Goal: Task Accomplishment & Management: Use online tool/utility

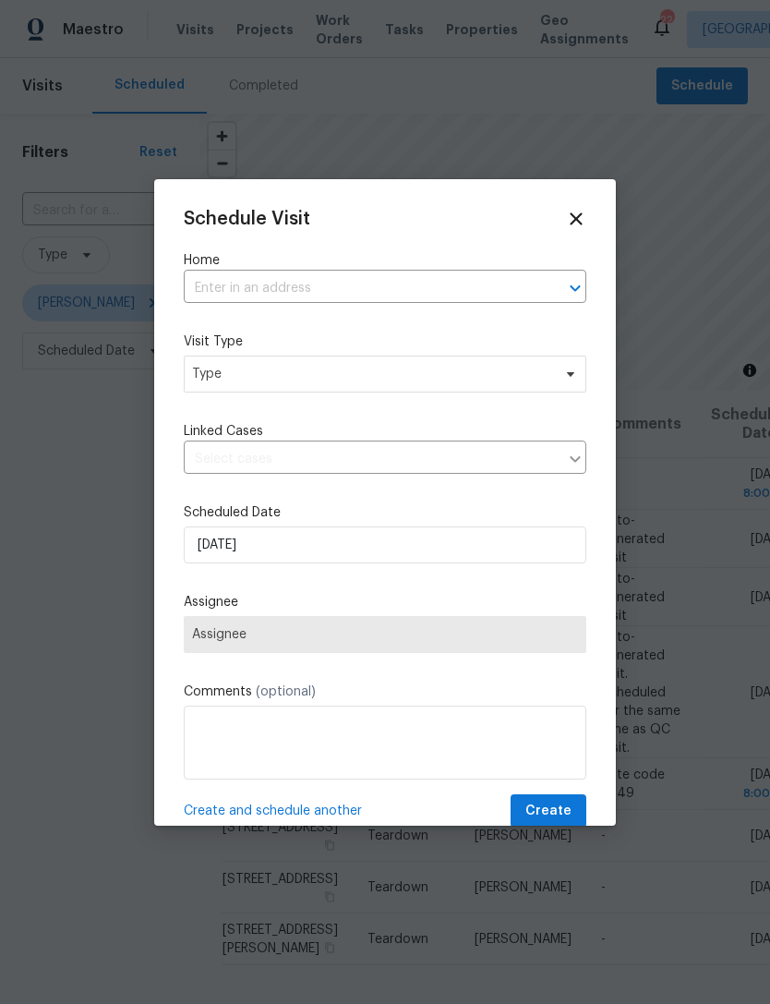
scroll to position [59, 0]
click at [710, 440] on div at bounding box center [385, 502] width 770 height 1004
click at [457, 290] on input "text" at bounding box center [359, 288] width 351 height 29
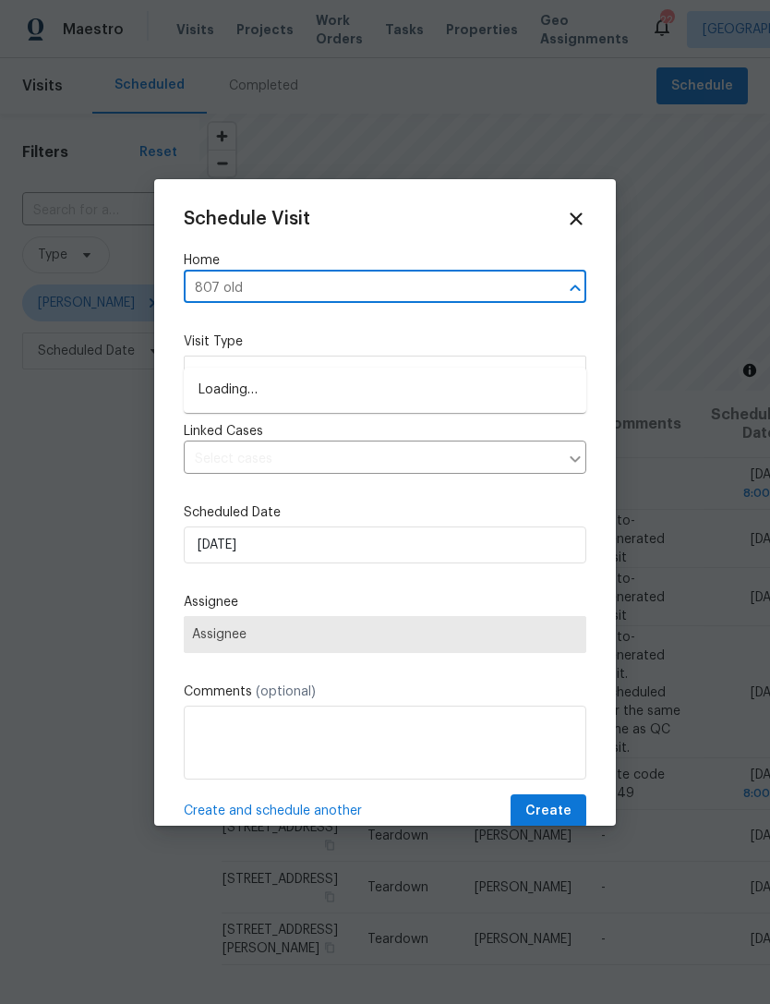
type input "807 old"
click at [438, 375] on li "[STREET_ADDRESS][PERSON_NAME]" at bounding box center [385, 390] width 403 height 30
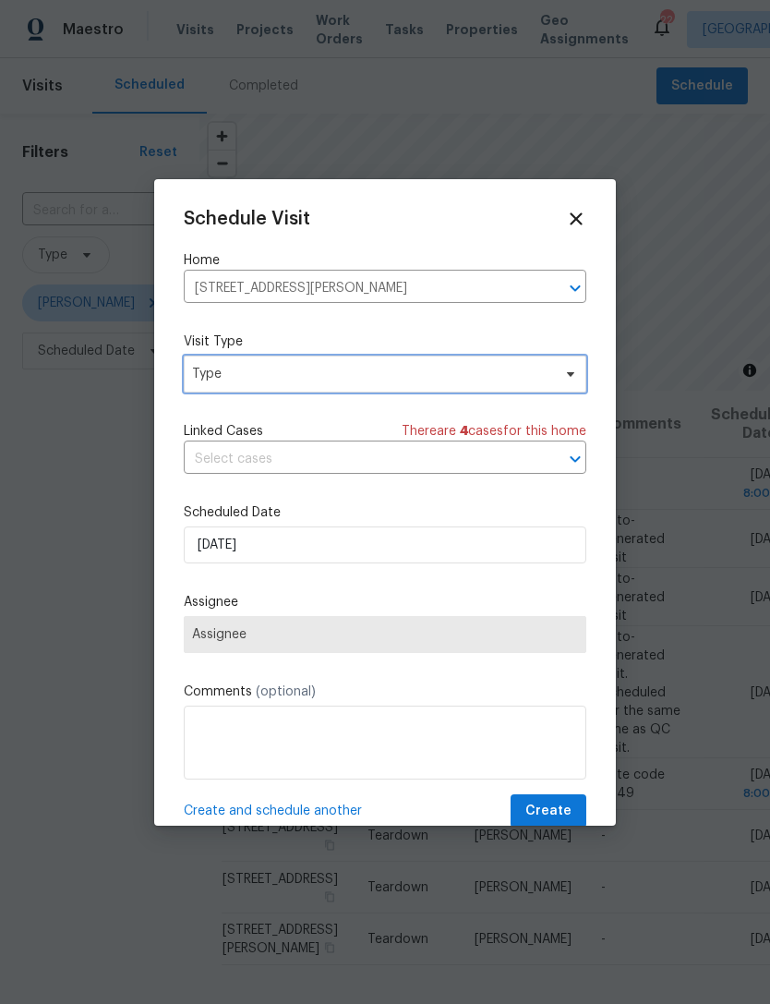
click at [443, 382] on span "Type" at bounding box center [371, 374] width 359 height 18
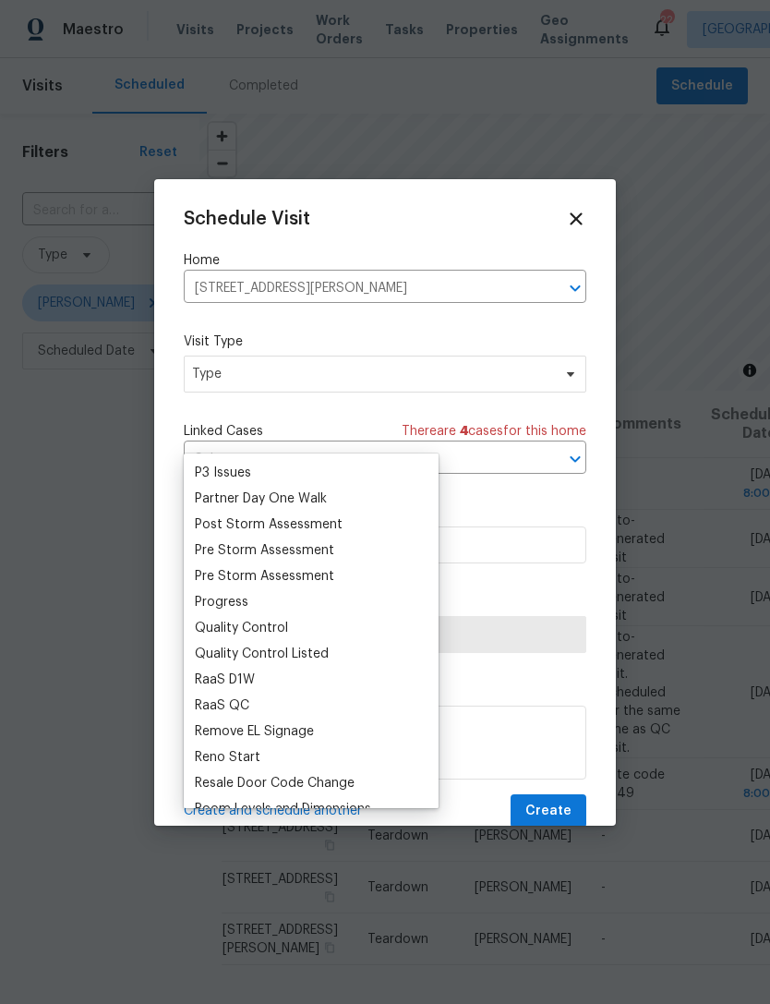
scroll to position [1167, 0]
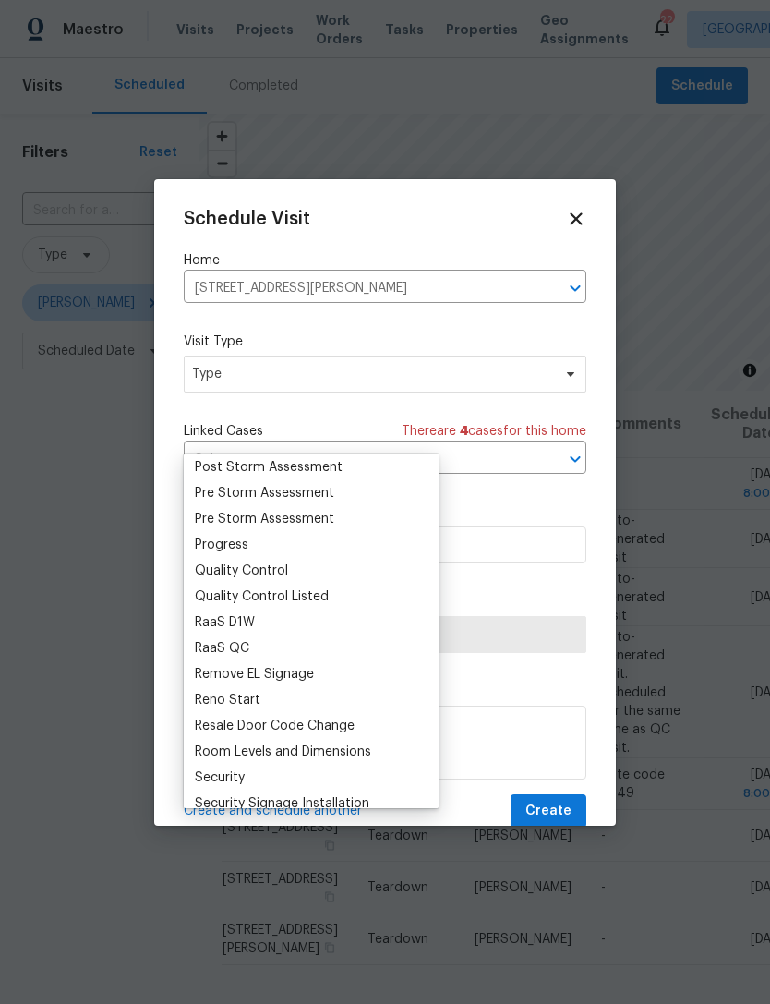
click at [246, 536] on div "Progress" at bounding box center [222, 545] width 54 height 18
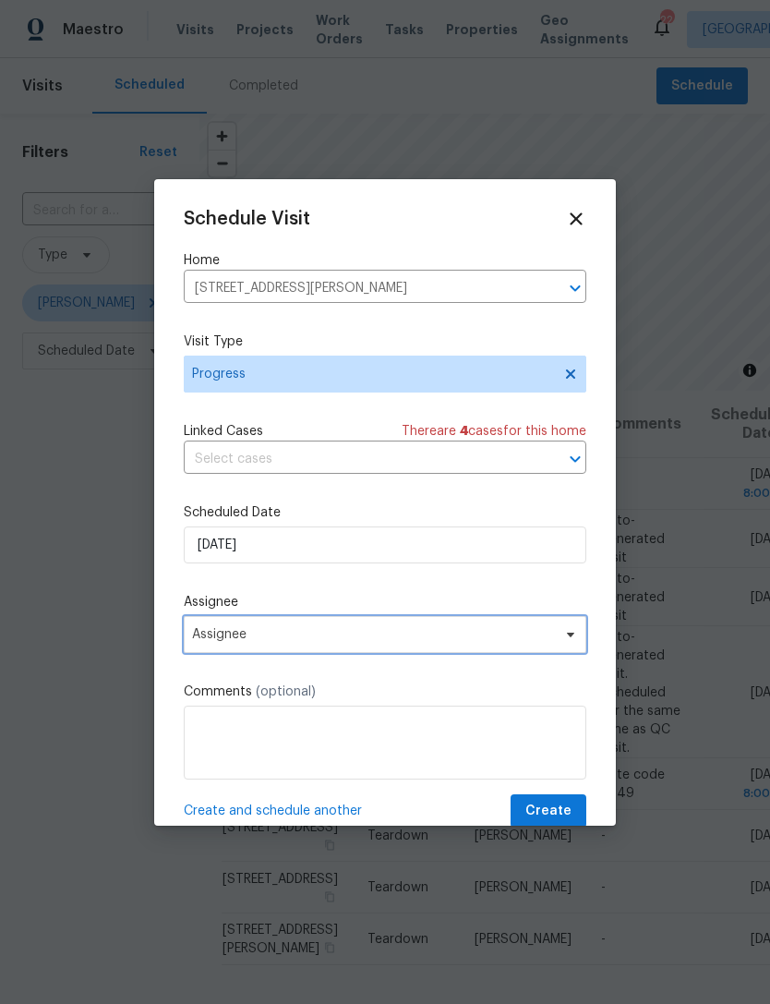
click at [353, 634] on span "Assignee" at bounding box center [373, 634] width 362 height 15
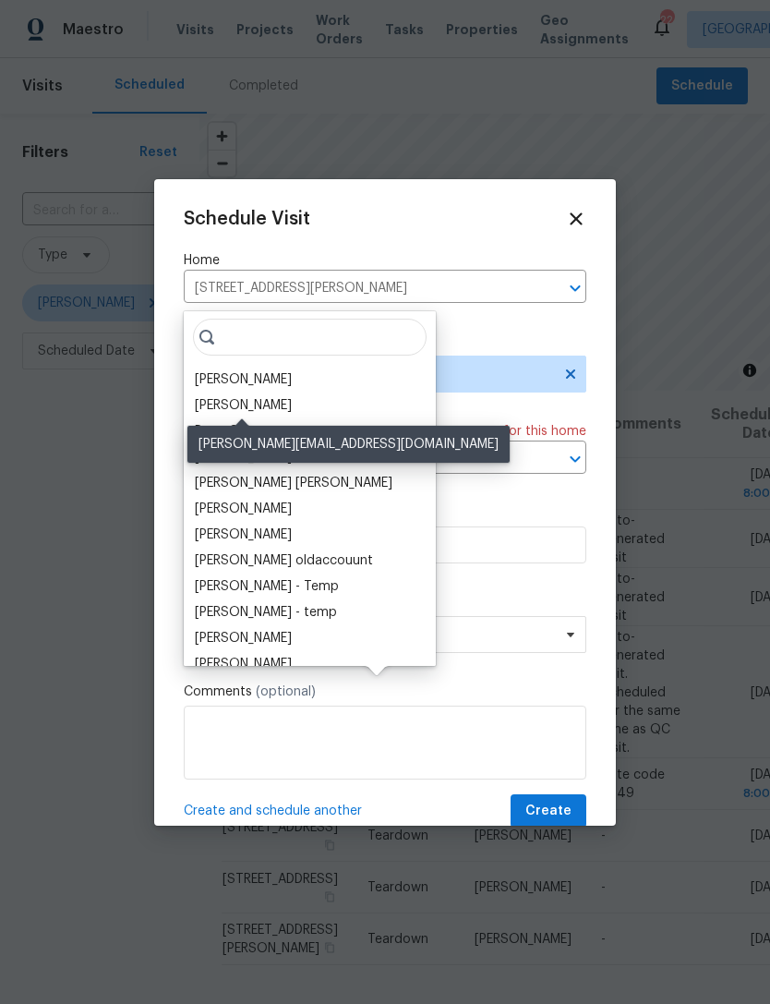
click at [248, 396] on div "Vigneshwaran B" at bounding box center [243, 405] width 97 height 18
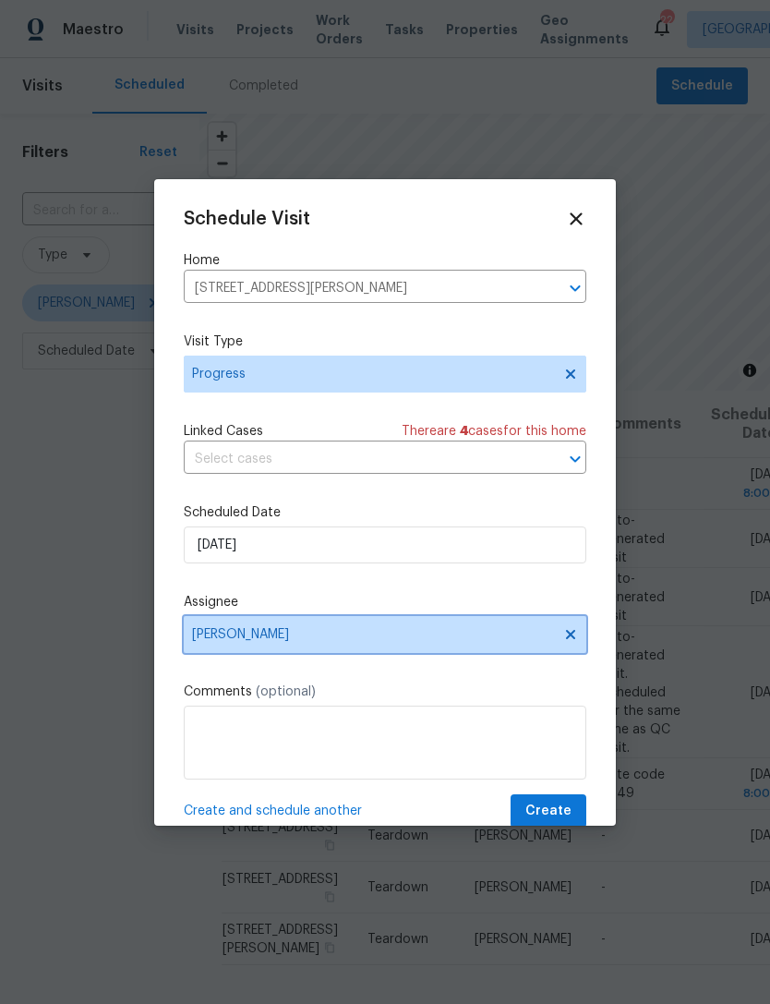
click at [334, 641] on span "Vigneshwaran B" at bounding box center [373, 634] width 362 height 15
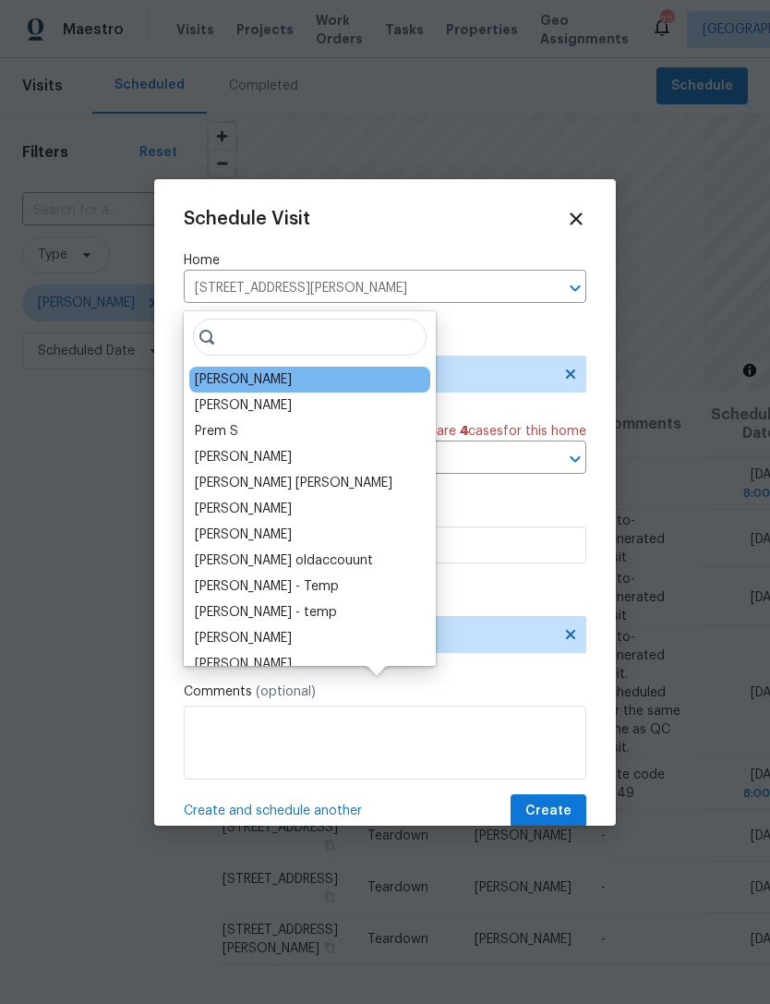
click at [270, 396] on div "[PERSON_NAME]" at bounding box center [243, 405] width 97 height 18
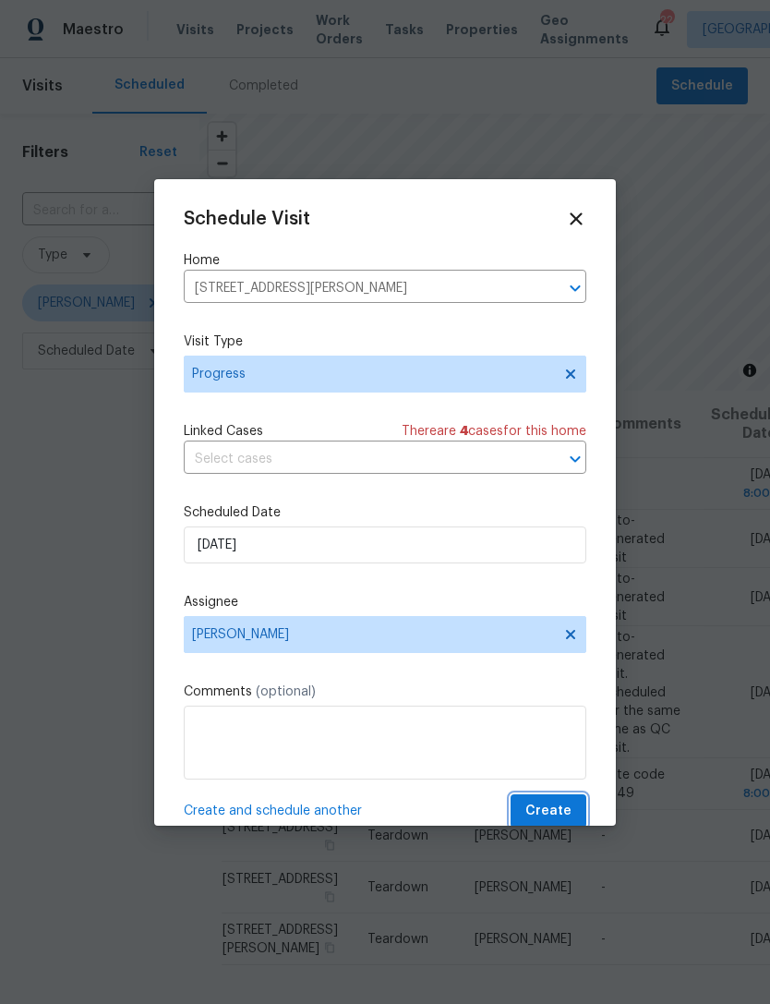
click at [559, 810] on span "Create" at bounding box center [549, 811] width 46 height 23
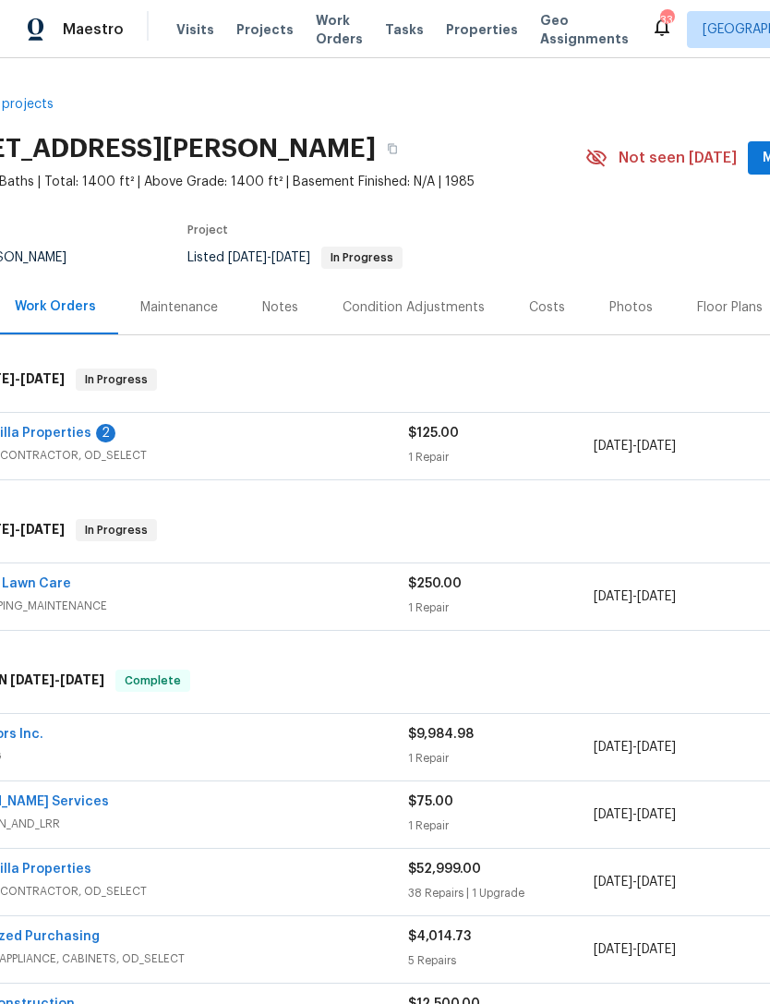
scroll to position [0, 79]
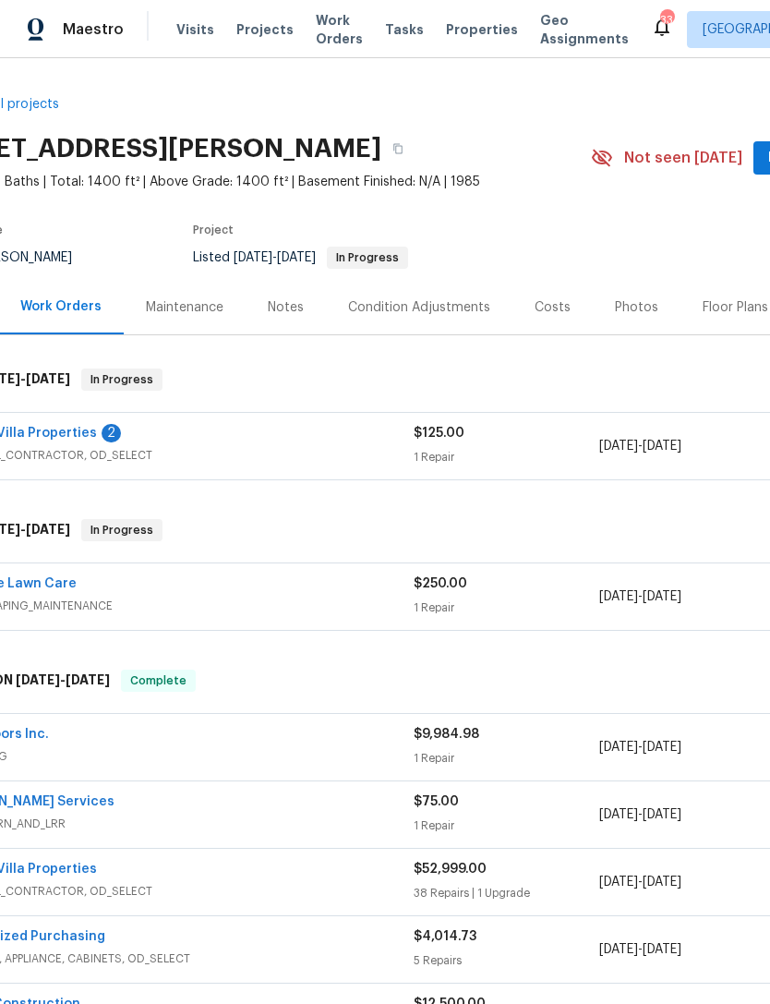
click at [54, 586] on link "Turf Life Lawn Care" at bounding box center [13, 583] width 127 height 13
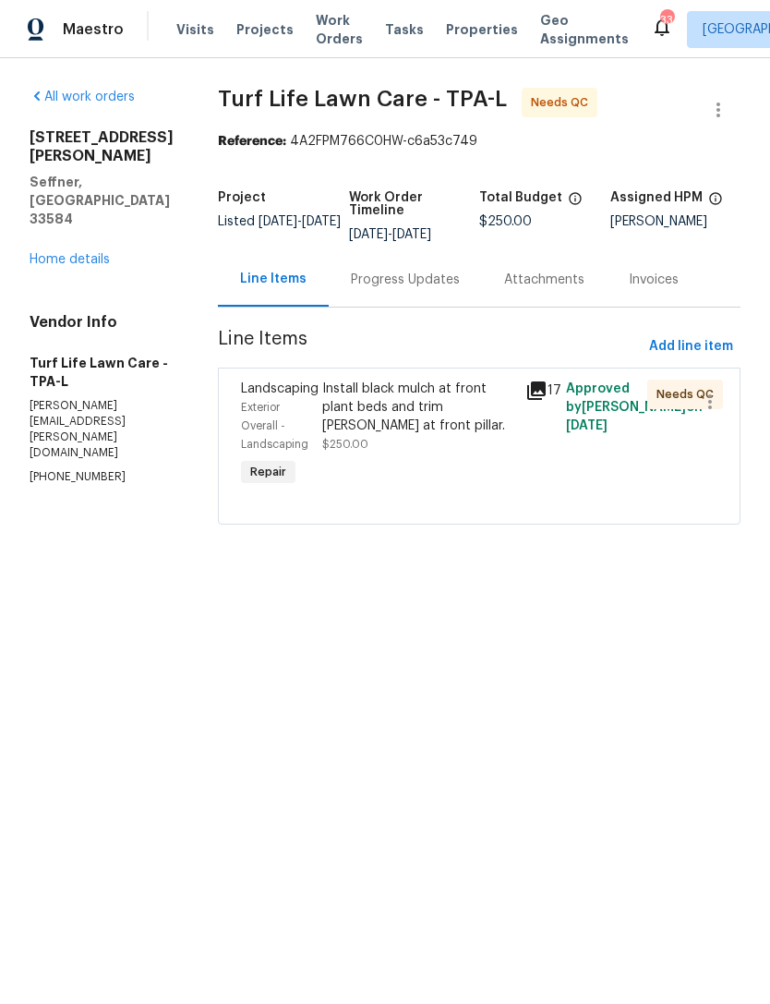
click at [441, 413] on div "Install black mulch at front plant beds and trim bush at front pillar." at bounding box center [418, 407] width 192 height 55
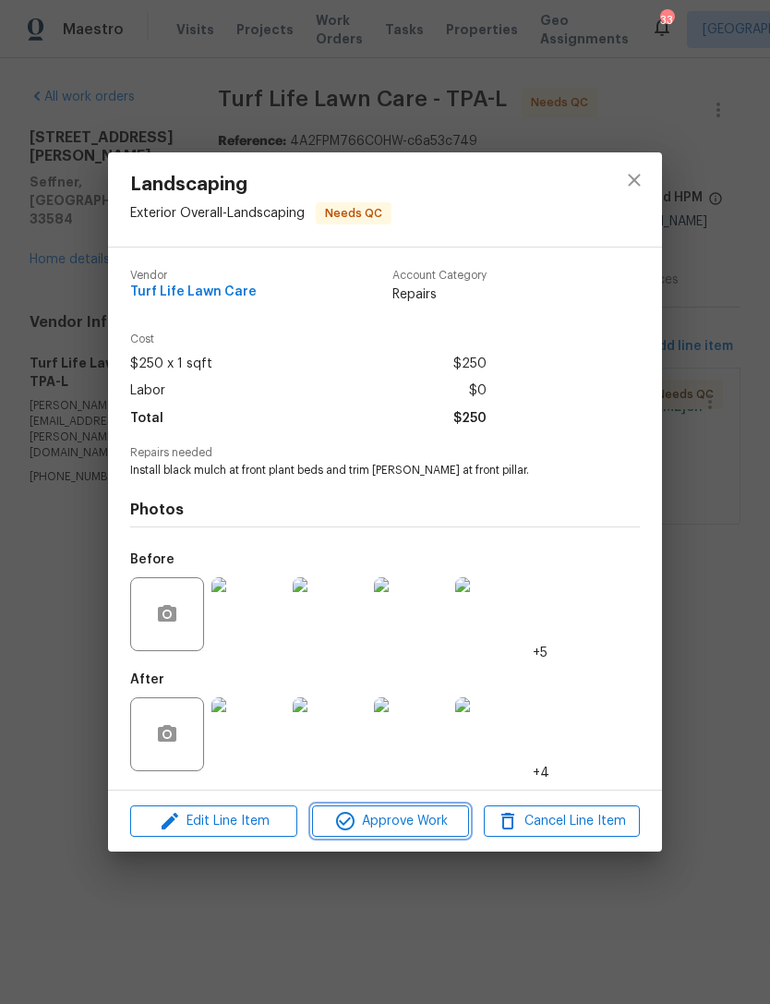
click at [427, 831] on span "Approve Work" at bounding box center [390, 821] width 145 height 23
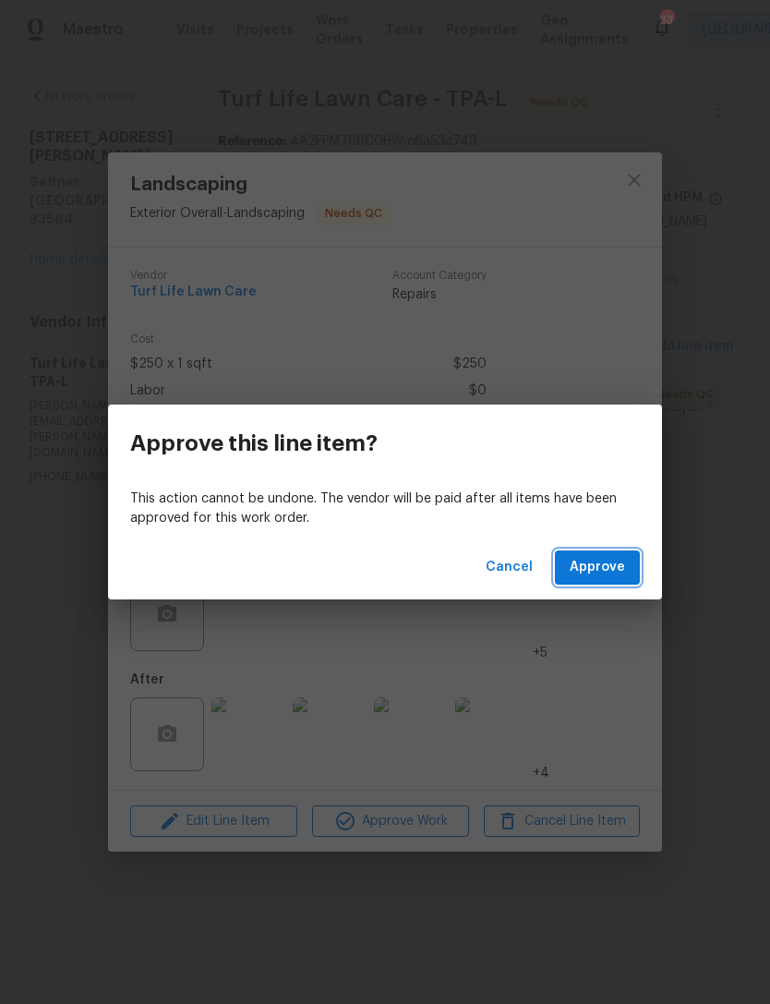
click at [629, 570] on button "Approve" at bounding box center [597, 568] width 85 height 34
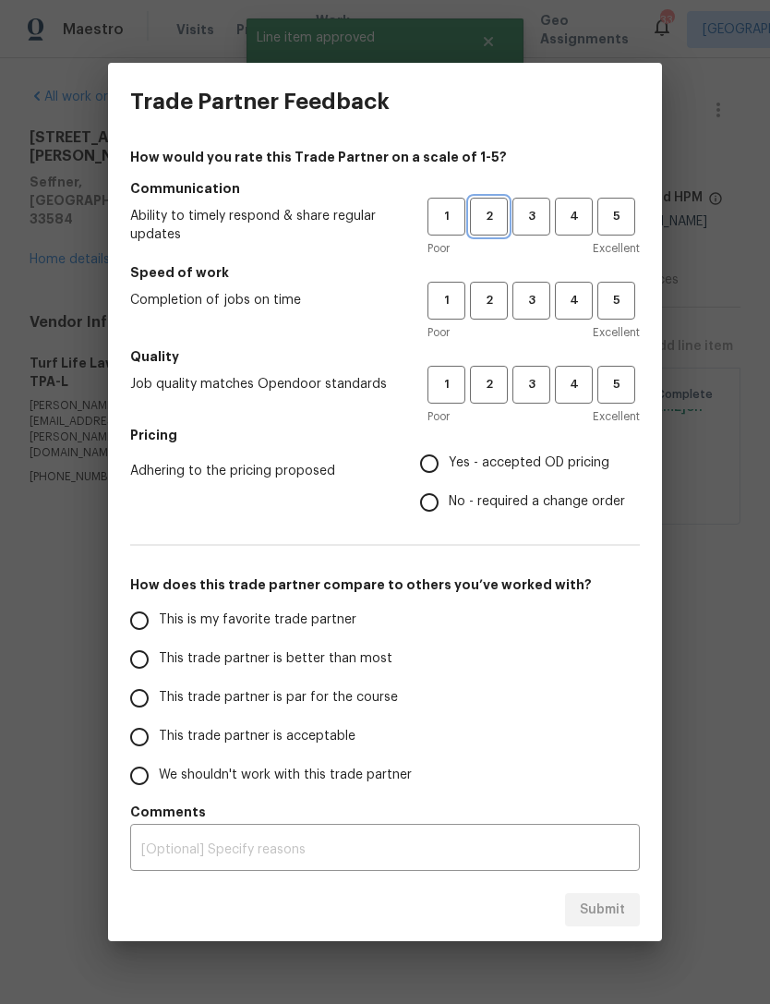
click at [503, 232] on button "2" at bounding box center [489, 217] width 38 height 38
click at [534, 297] on span "3" at bounding box center [532, 300] width 34 height 21
click at [539, 392] on span "3" at bounding box center [532, 384] width 34 height 21
click at [526, 219] on span "3" at bounding box center [532, 216] width 34 height 21
click at [497, 462] on span "Yes - accepted OD pricing" at bounding box center [529, 463] width 161 height 19
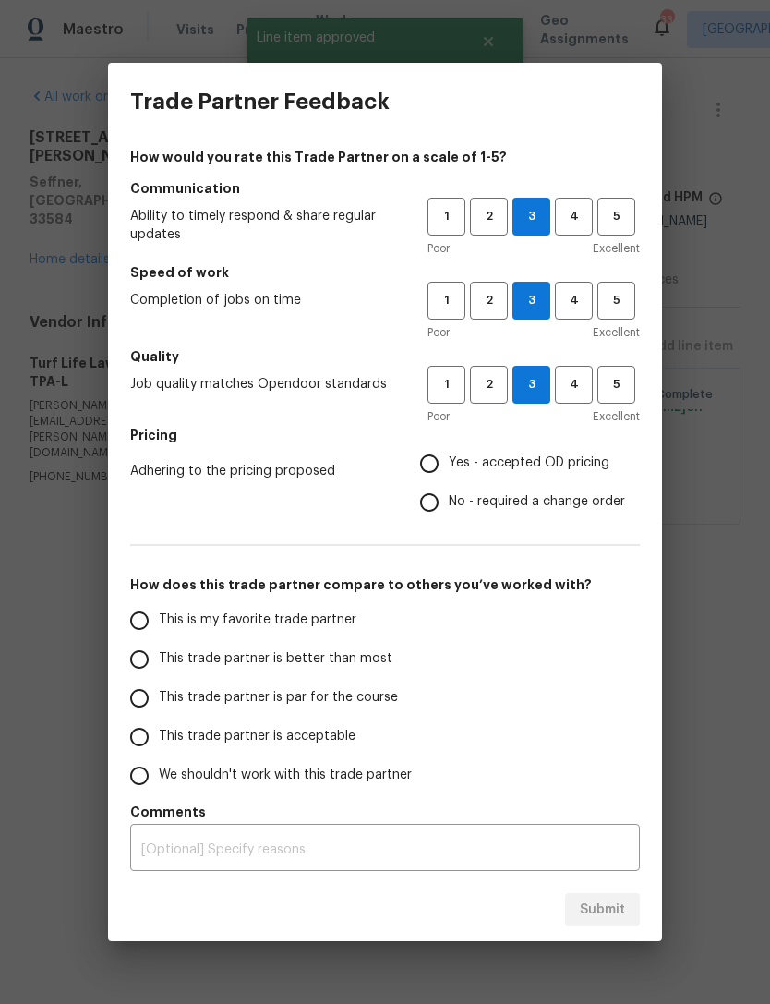
click at [449, 462] on input "Yes - accepted OD pricing" at bounding box center [429, 463] width 39 height 39
radio input "true"
click at [330, 724] on label "This trade partner is acceptable" at bounding box center [266, 737] width 292 height 39
click at [159, 724] on input "This trade partner is acceptable" at bounding box center [139, 737] width 39 height 39
radio input "false"
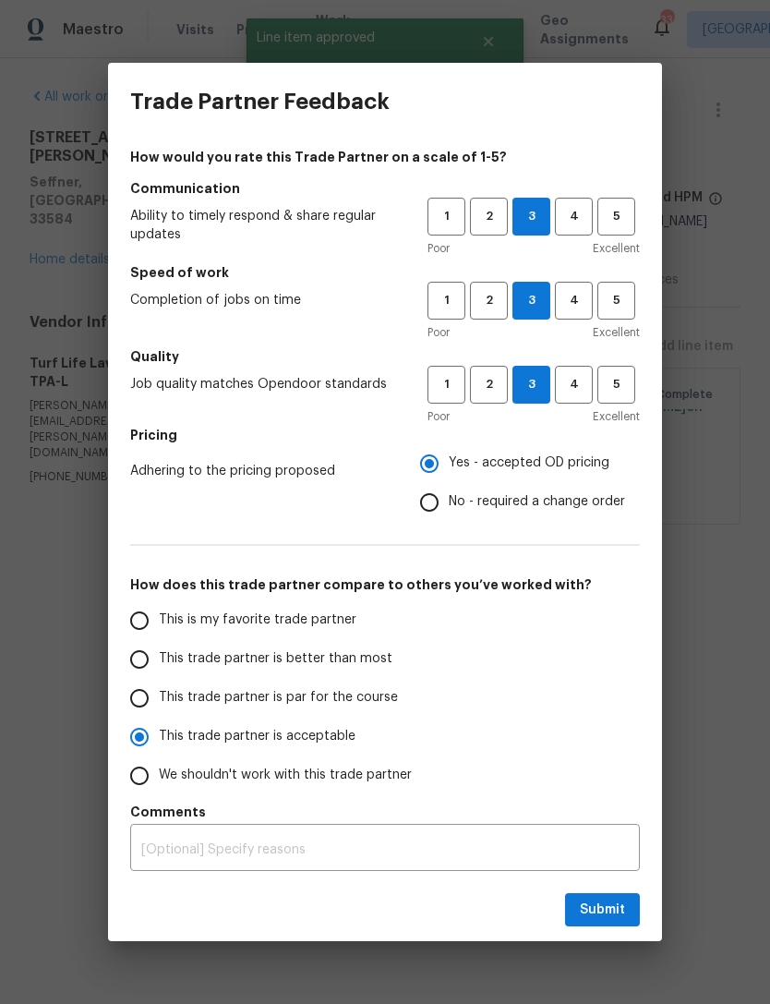
click at [370, 698] on span "This trade partner is par for the course" at bounding box center [278, 697] width 239 height 19
click at [159, 698] on input "This trade partner is par for the course" at bounding box center [139, 698] width 39 height 39
click at [608, 909] on span "Submit" at bounding box center [602, 910] width 45 height 23
radio input "true"
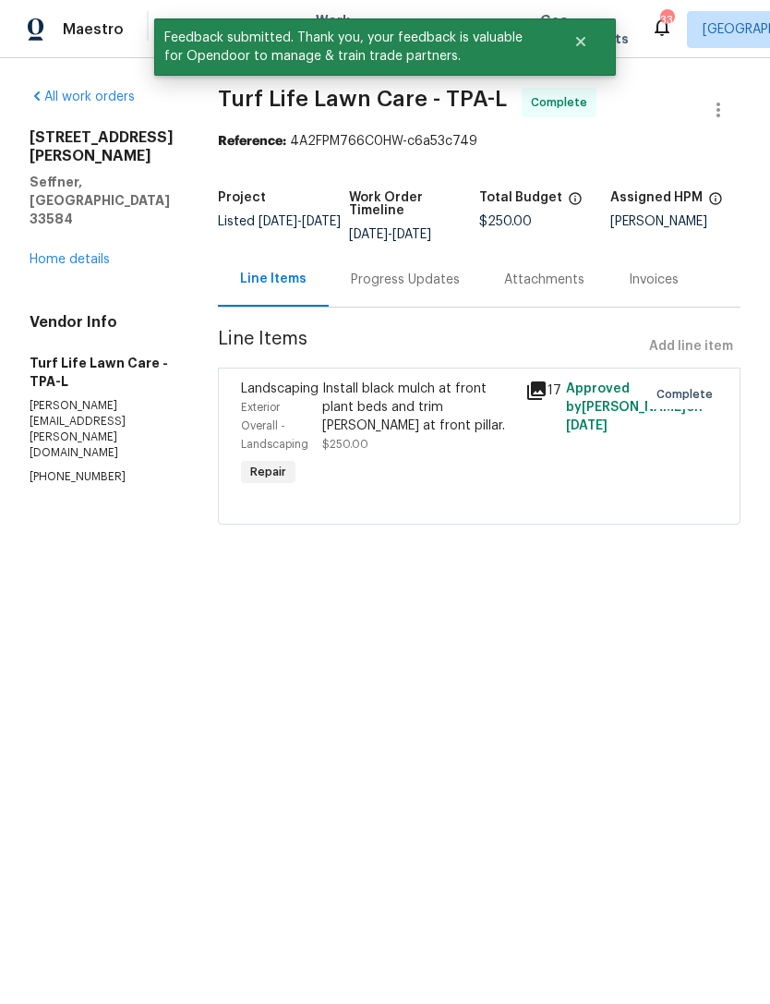
click at [95, 253] on link "Home details" at bounding box center [70, 259] width 80 height 13
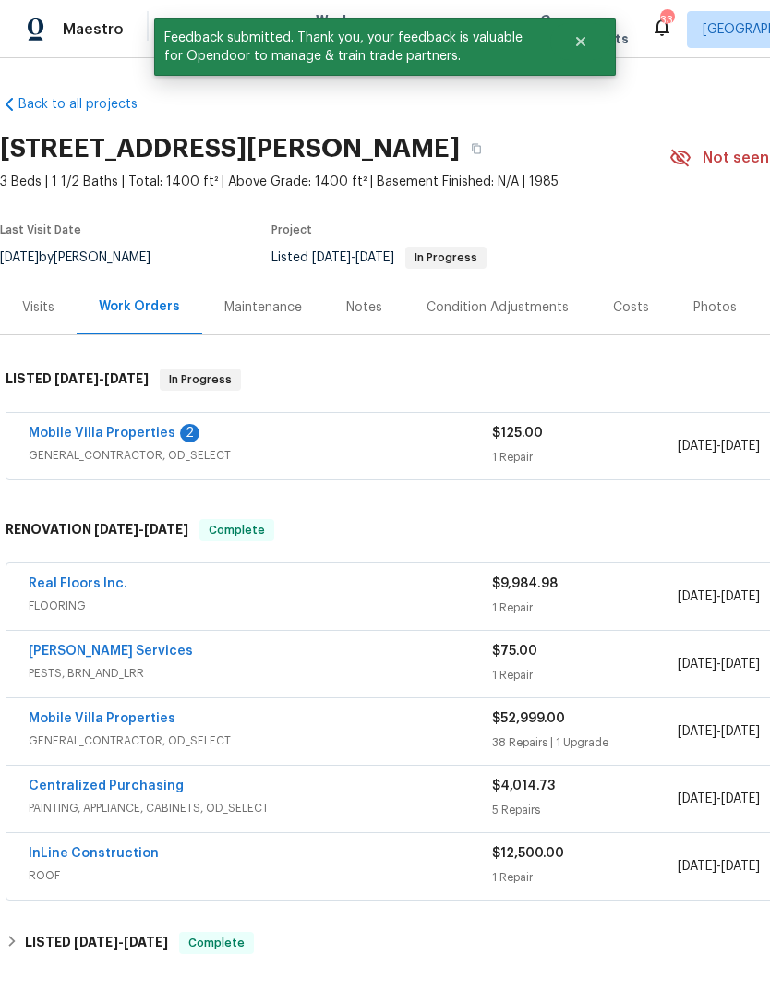
click at [139, 439] on link "Mobile Villa Properties" at bounding box center [102, 433] width 147 height 13
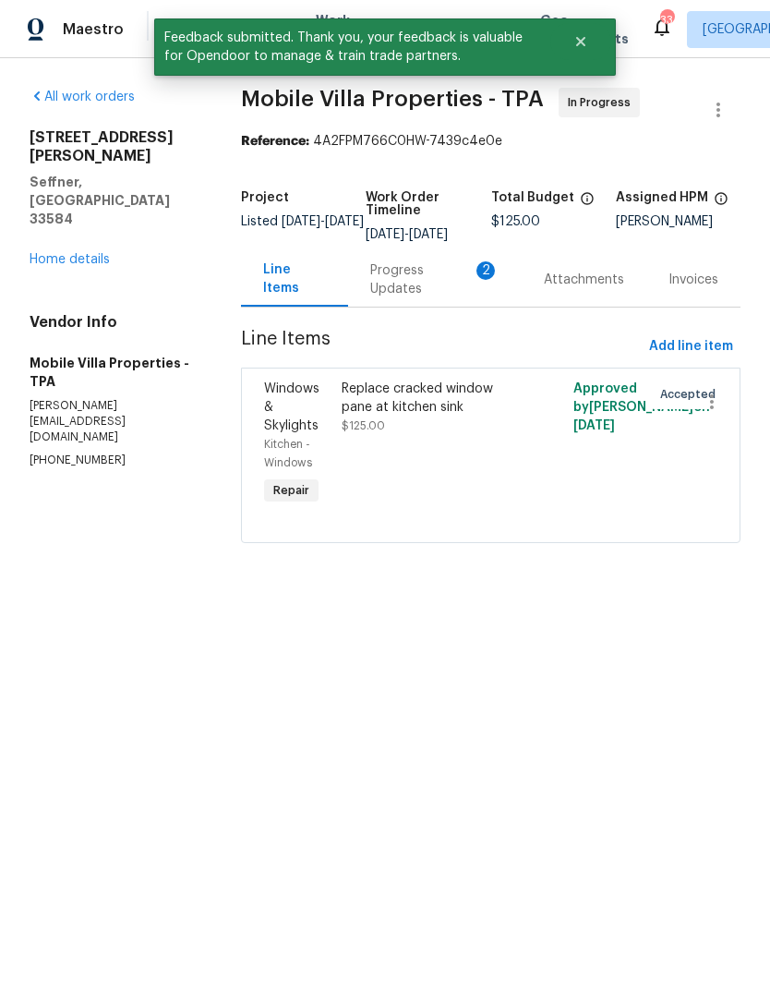
click at [413, 298] on div "Progress Updates 2" at bounding box center [434, 279] width 129 height 37
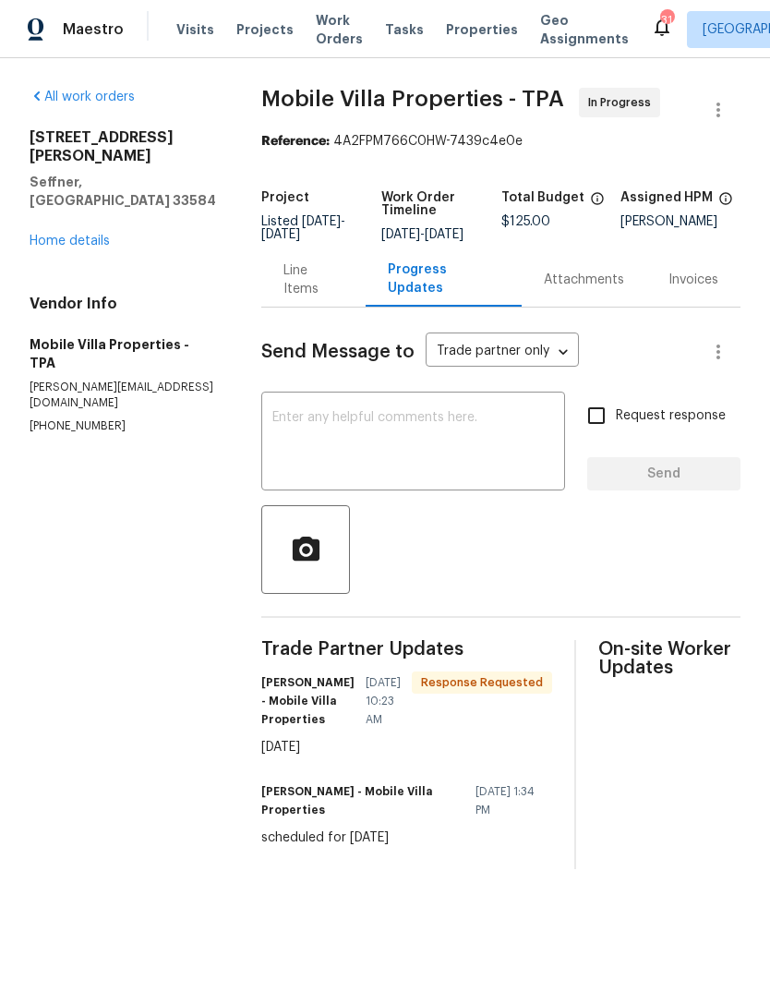
click at [476, 406] on div "Send Message to Trade partner only Trade partner only ​ x ​ Request response Se…" at bounding box center [500, 589] width 479 height 562
click at [402, 412] on div "x ​" at bounding box center [413, 443] width 304 height 94
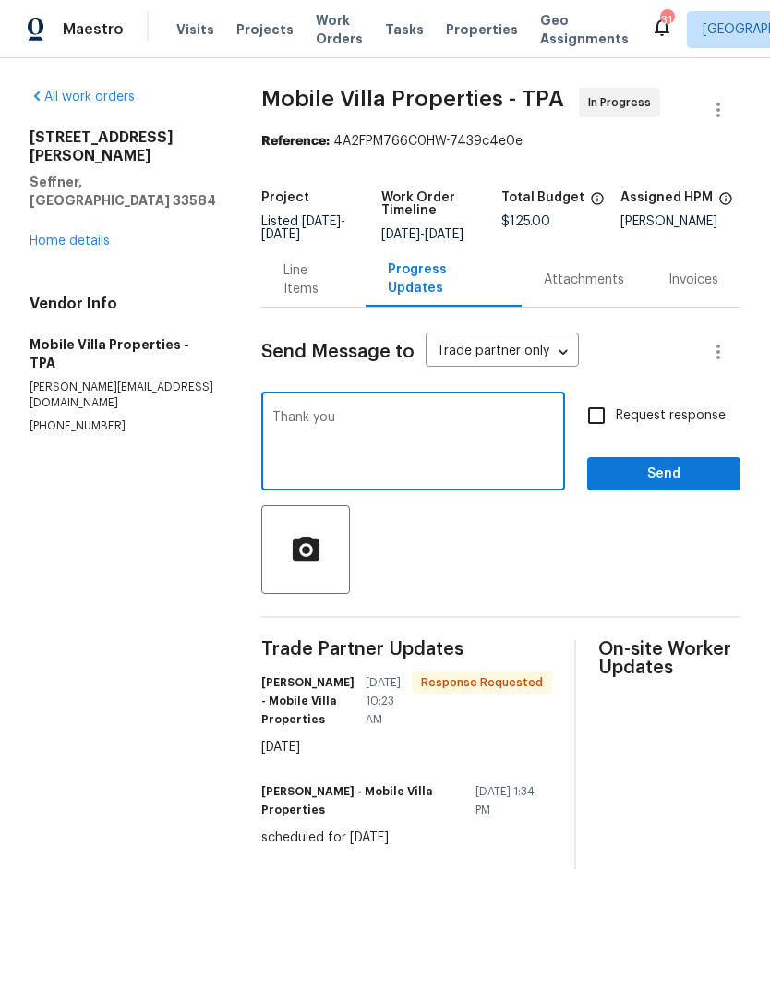
type textarea "Thank you"
click at [672, 515] on div "Send Message to Trade partner only Trade partner only ​ Thank you x ​ Request r…" at bounding box center [500, 589] width 479 height 562
click at [671, 515] on div "Send Message to Trade partner only Trade partner only ​ Thank you x ​ Request r…" at bounding box center [500, 589] width 479 height 562
click at [105, 182] on div "807 Old Darby St Seffner, FL 33584 Home details" at bounding box center [124, 189] width 188 height 122
click at [84, 235] on link "Home details" at bounding box center [70, 241] width 80 height 13
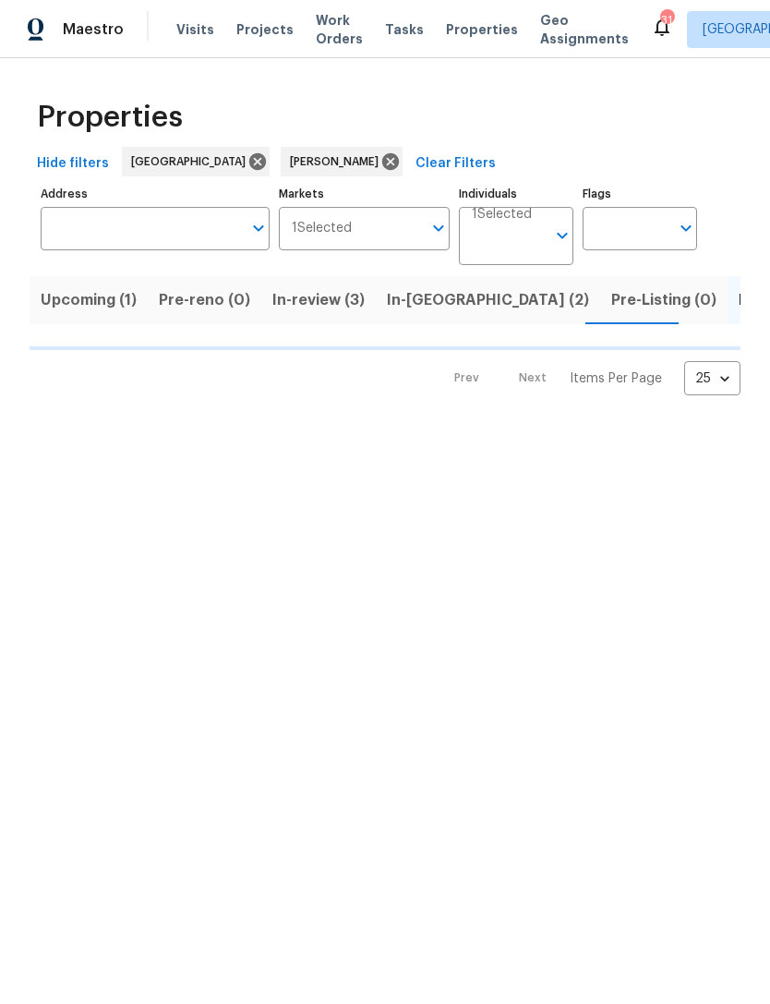
click at [427, 292] on span "In-[GEOGRAPHIC_DATA] (2)" at bounding box center [488, 300] width 202 height 26
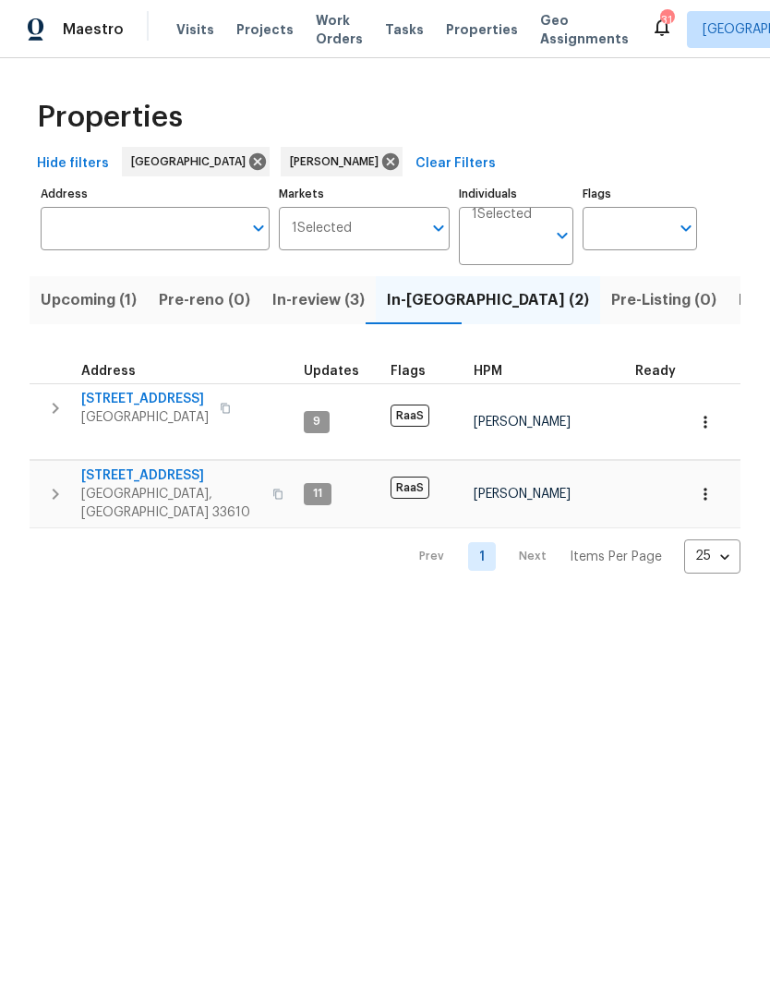
click at [338, 305] on span "In-review (3)" at bounding box center [319, 300] width 92 height 26
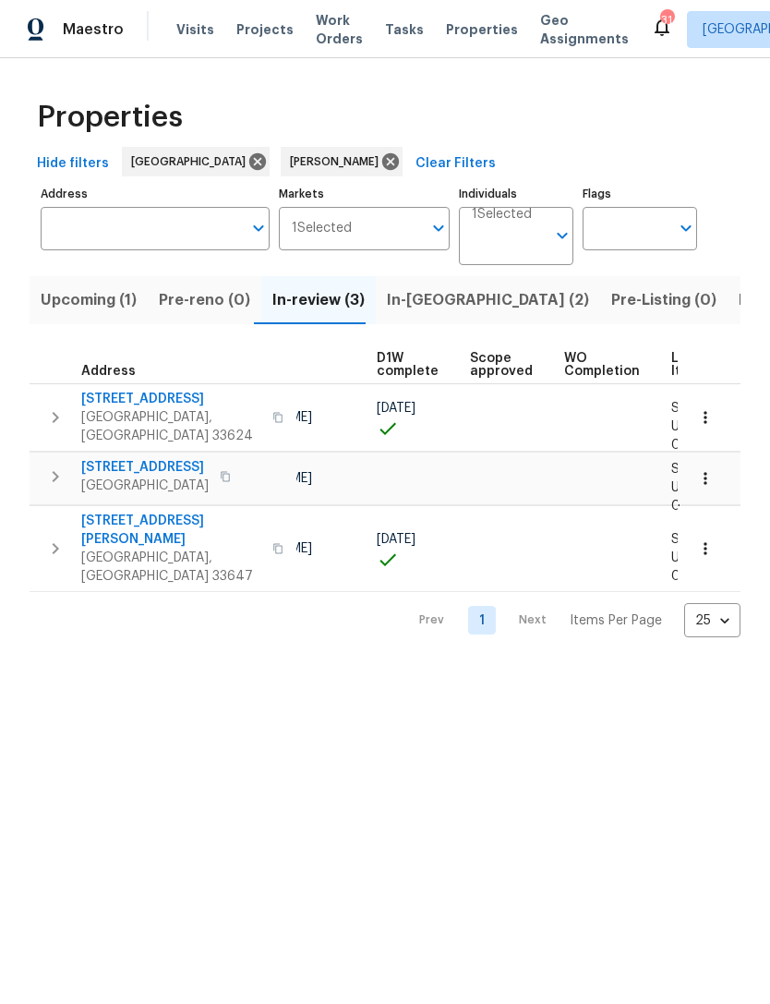
scroll to position [0, 309]
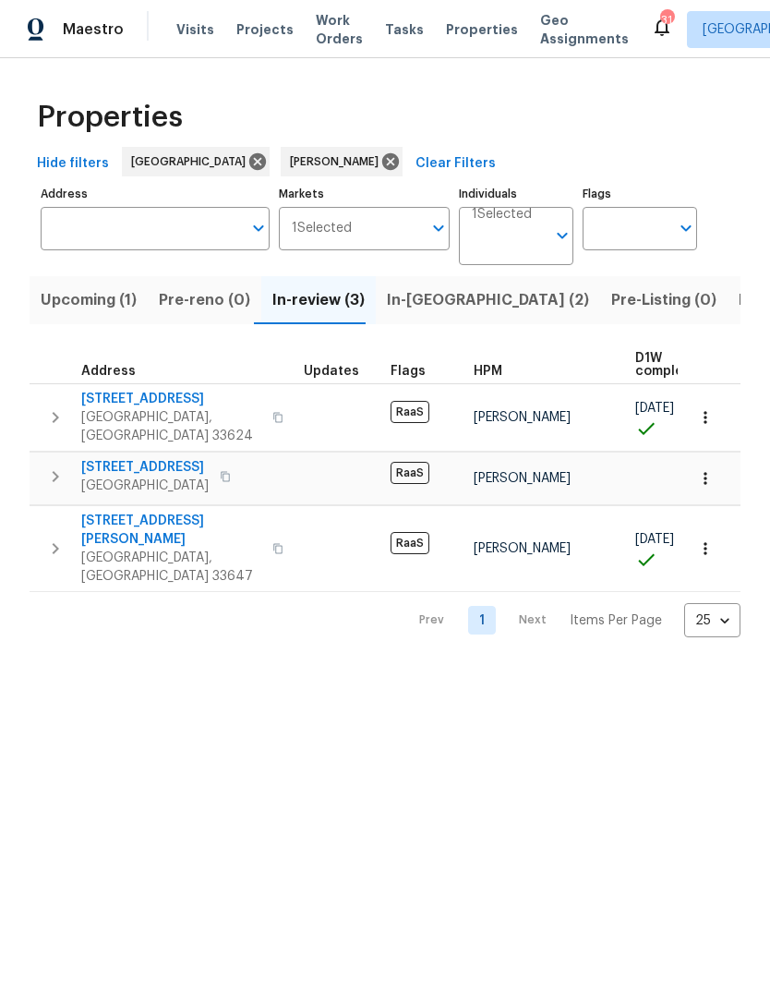
click at [121, 298] on span "Upcoming (1)" at bounding box center [89, 300] width 96 height 26
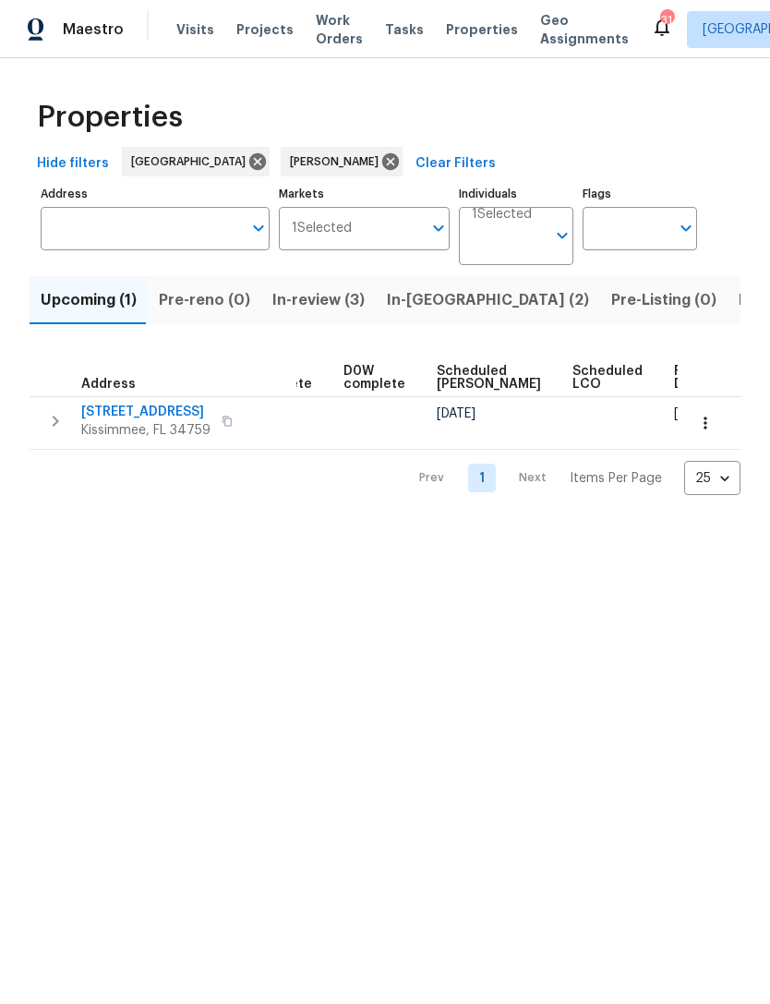
scroll to position [0, 463]
